Goal: Task Accomplishment & Management: Use online tool/utility

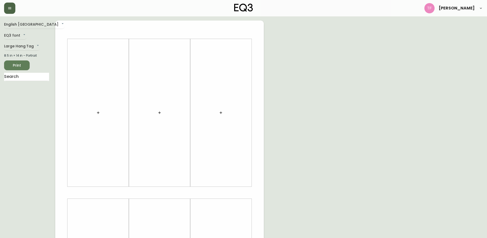
click at [8, 8] on icon "button" at bounding box center [10, 8] width 4 height 4
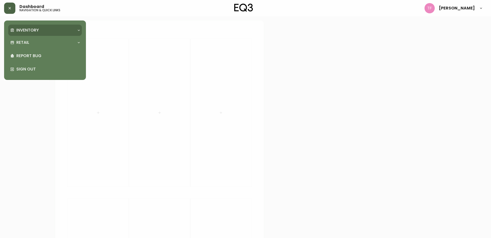
click at [37, 30] on p "Inventory" at bounding box center [27, 30] width 23 height 6
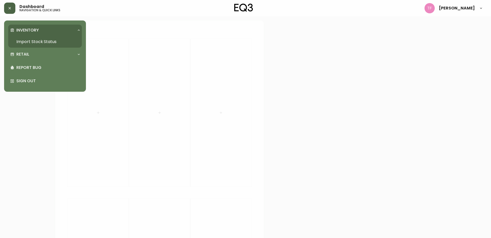
click at [59, 39] on link "Import Stock Status" at bounding box center [45, 42] width 74 height 12
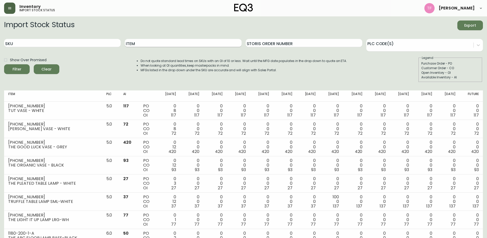
click at [175, 45] on input "Item" at bounding box center [183, 43] width 117 height 8
click at [4, 64] on button "Filter" at bounding box center [17, 69] width 26 height 10
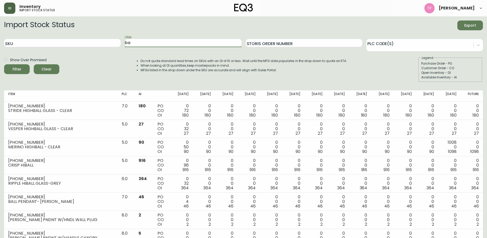
type input "b"
click at [61, 46] on input "SKU" at bounding box center [62, 43] width 117 height 8
type input "3180-007"
click at [18, 69] on div "Filter" at bounding box center [17, 69] width 9 height 6
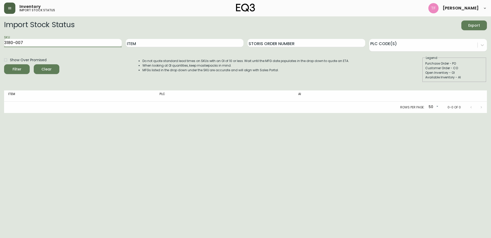
drag, startPoint x: 62, startPoint y: 43, endPoint x: 0, endPoint y: 43, distance: 61.9
click at [0, 43] on main "Import Stock Status Export SKU 3180-007 Item Storis Order Number PLC Code(s) Sh…" at bounding box center [245, 64] width 491 height 96
click at [152, 42] on input "Item" at bounding box center [185, 43] width 118 height 8
type input "boom"
click at [4, 64] on button "Filter" at bounding box center [17, 69] width 26 height 10
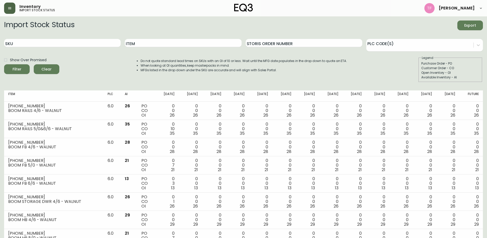
click at [156, 38] on div "Item" at bounding box center [183, 43] width 117 height 17
click at [157, 41] on input "Item" at bounding box center [183, 43] width 117 height 8
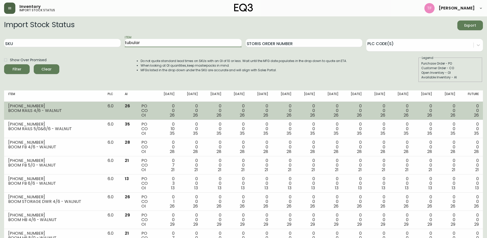
type input "tubular"
click at [4, 64] on button "Filter" at bounding box center [17, 69] width 26 height 10
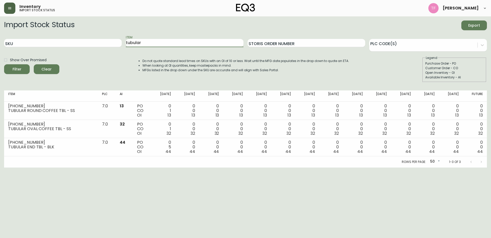
type input "3180-007"
click at [151, 43] on input "Item" at bounding box center [185, 43] width 118 height 8
drag, startPoint x: 36, startPoint y: 40, endPoint x: 0, endPoint y: 36, distance: 36.5
click at [0, 36] on main "Import Stock Status Export SKU 3180-007 Item Storis Order Number PLC Code(s) Sh…" at bounding box center [245, 91] width 491 height 151
click at [145, 44] on input "Item" at bounding box center [185, 43] width 118 height 8
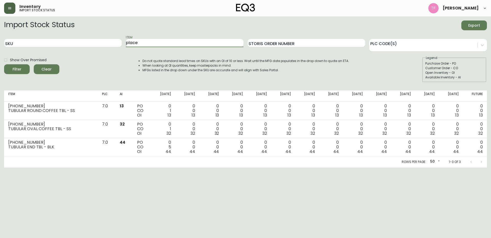
type input "place"
click at [4, 64] on button "Filter" at bounding box center [17, 69] width 26 height 10
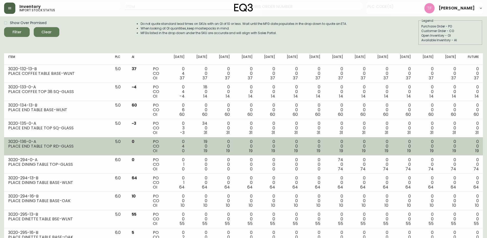
scroll to position [63, 0]
